Goal: Navigation & Orientation: Find specific page/section

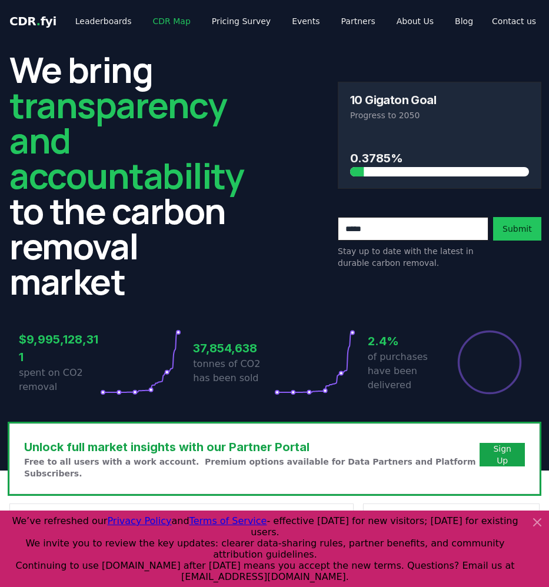
click at [159, 20] on link "CDR Map" at bounding box center [171, 21] width 56 height 21
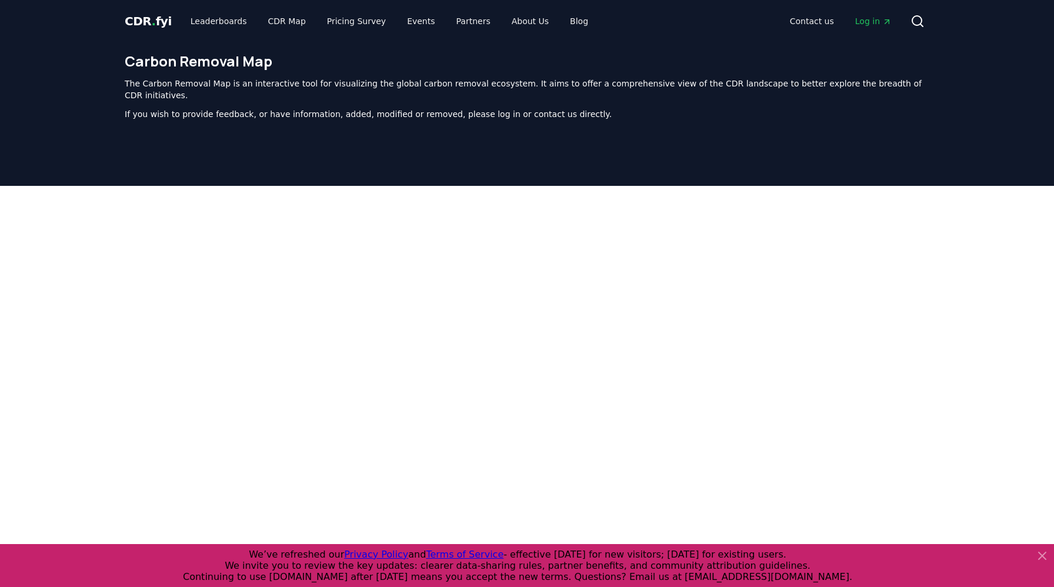
click at [539, 556] on span "- effective [DATE] for new visitors; [DATE] for existing users." at bounding box center [644, 554] width 283 height 11
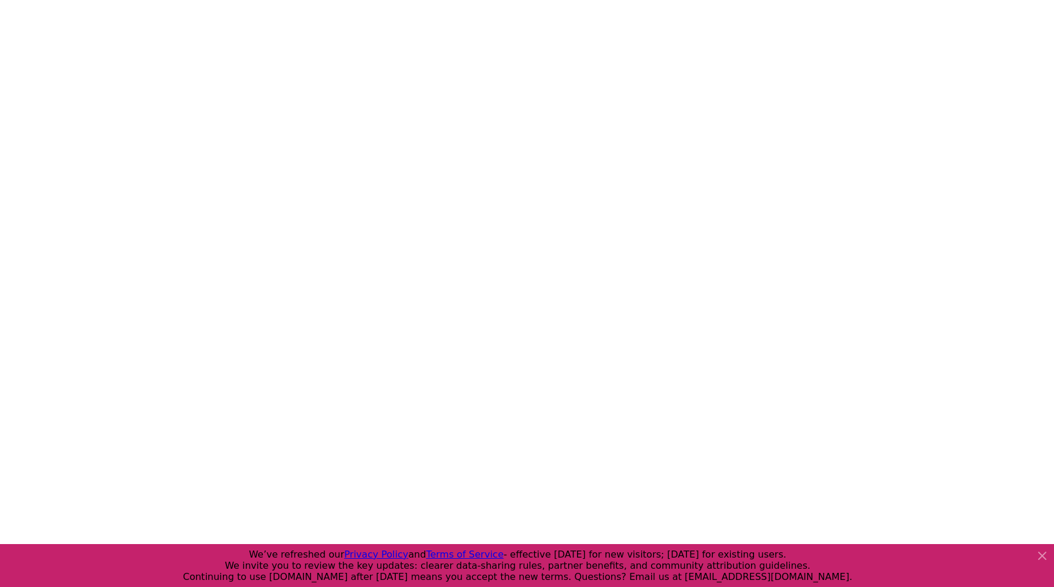
scroll to position [217, 0]
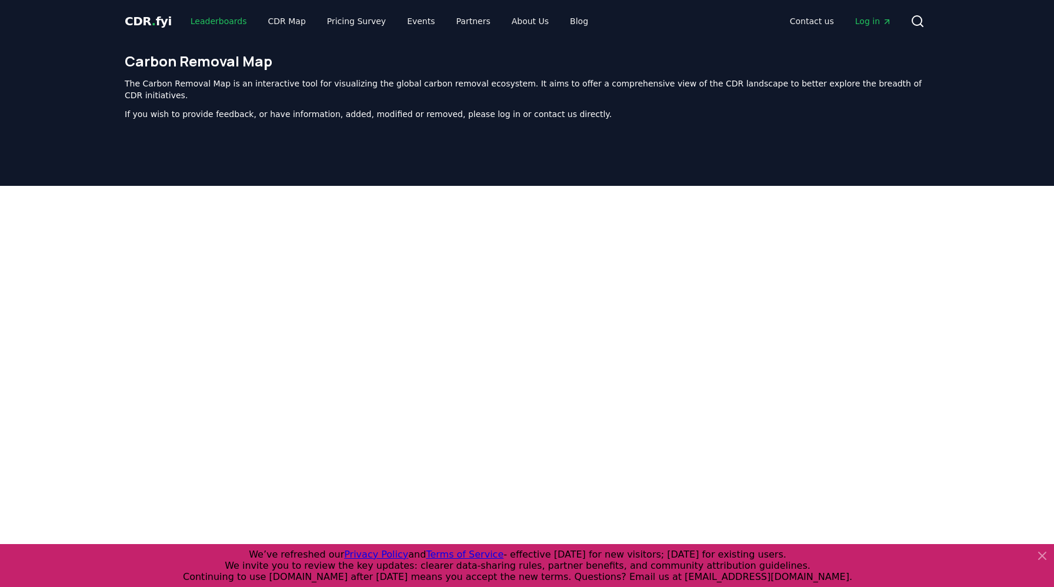
click at [215, 16] on link "Leaderboards" at bounding box center [218, 21] width 75 height 21
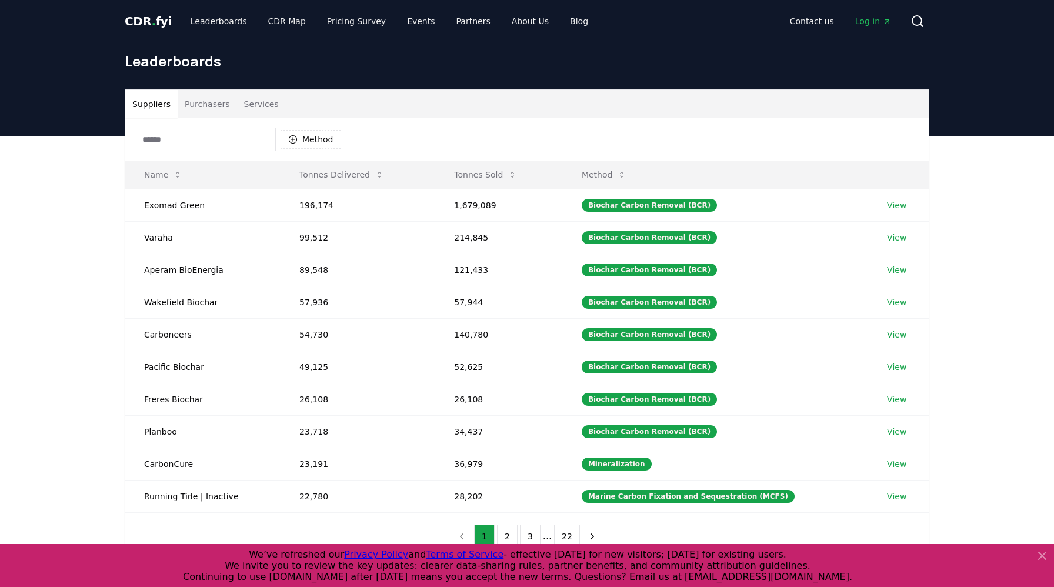
click at [200, 137] on input at bounding box center [205, 140] width 141 height 24
click at [234, 137] on input at bounding box center [205, 140] width 141 height 24
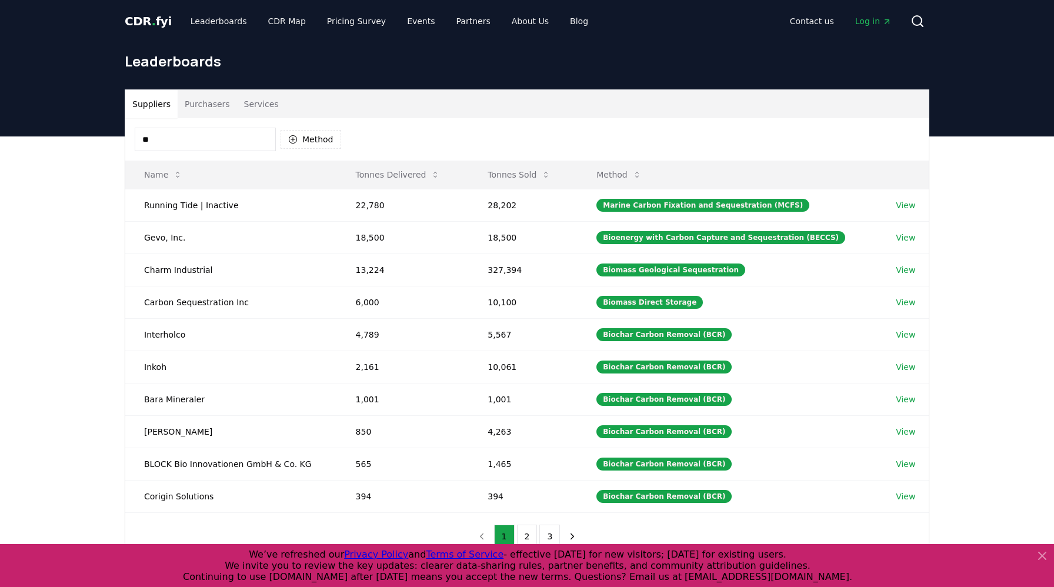
type input "*"
